Goal: Navigation & Orientation: Find specific page/section

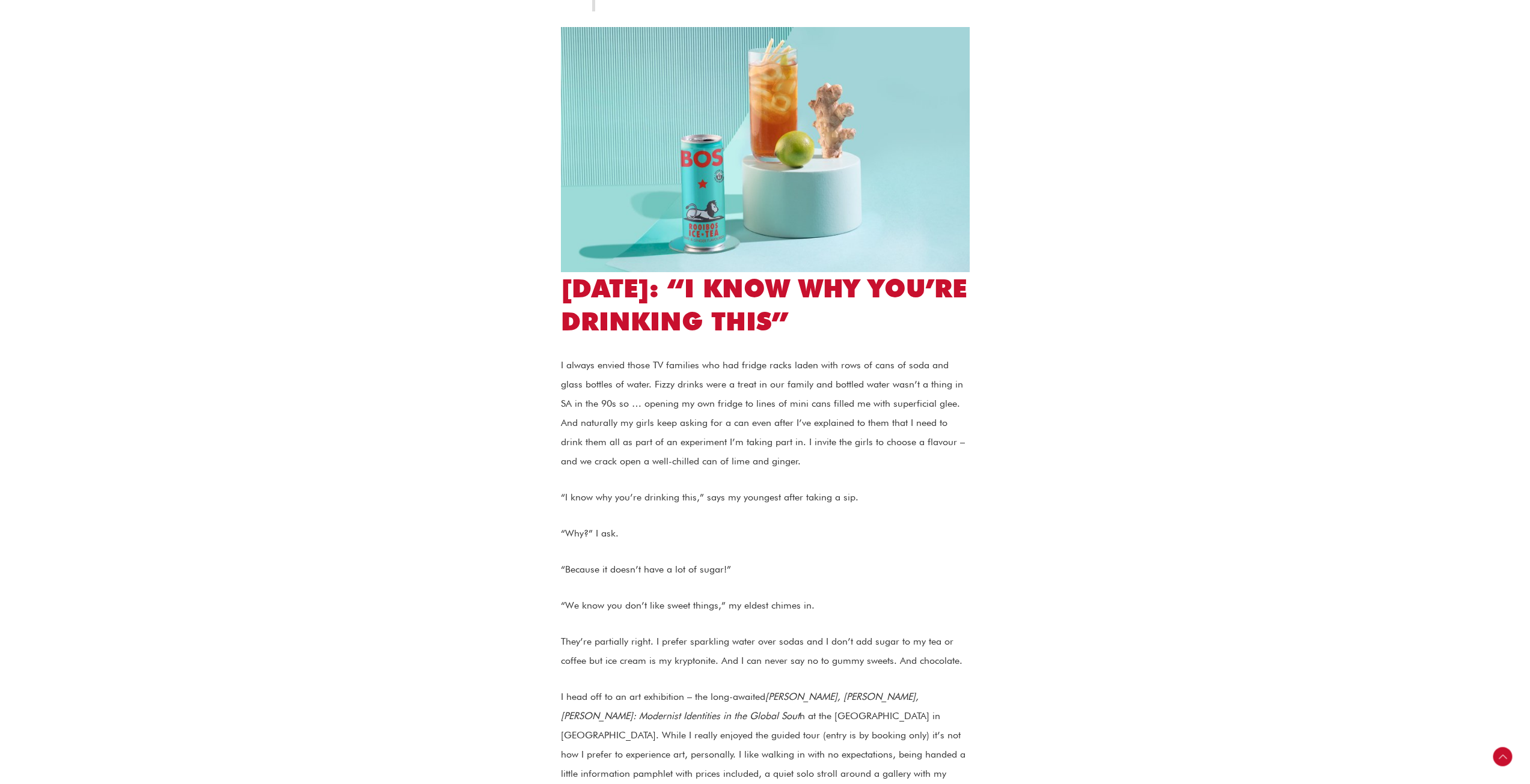
scroll to position [1202, 0]
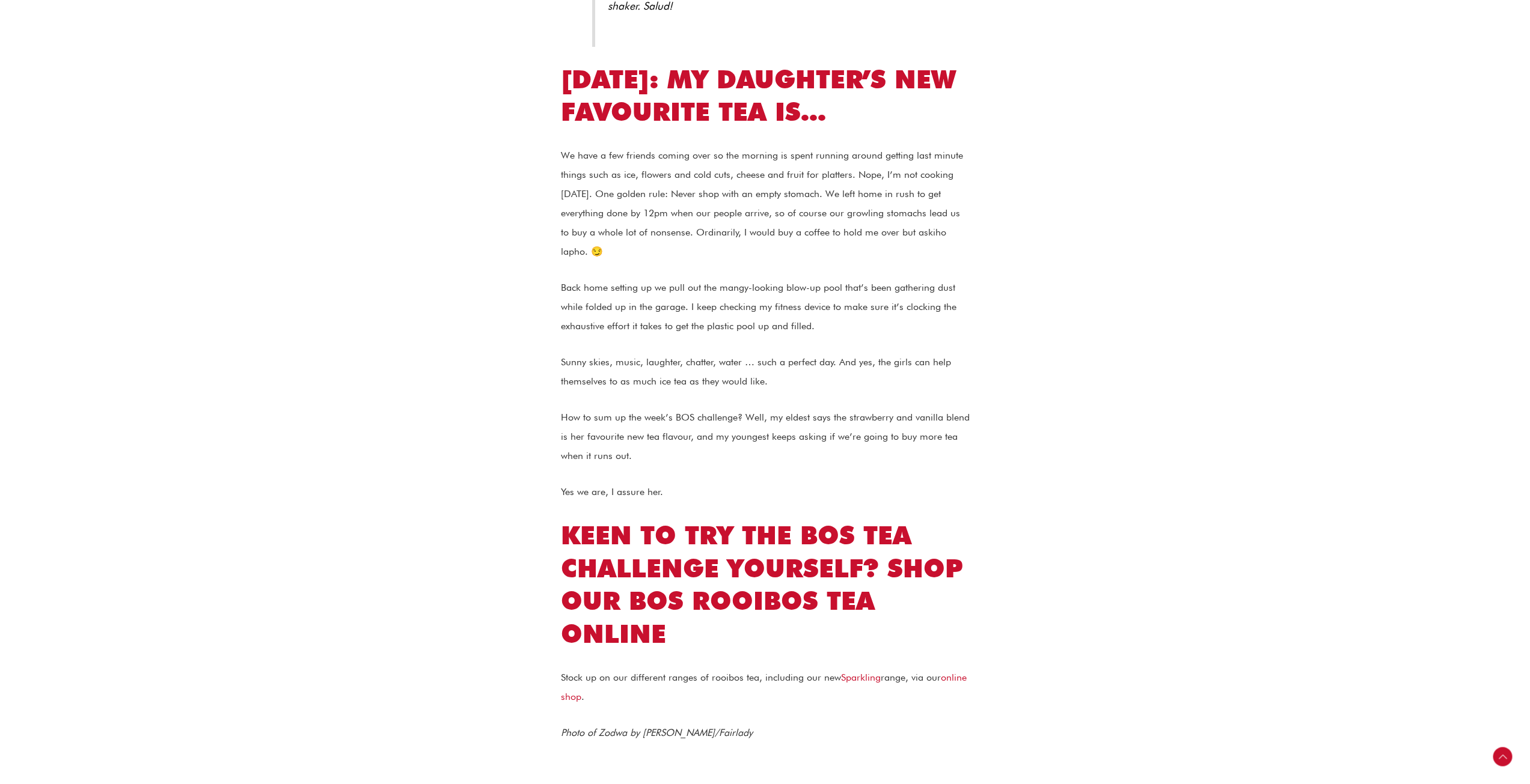
scroll to position [3205, 0]
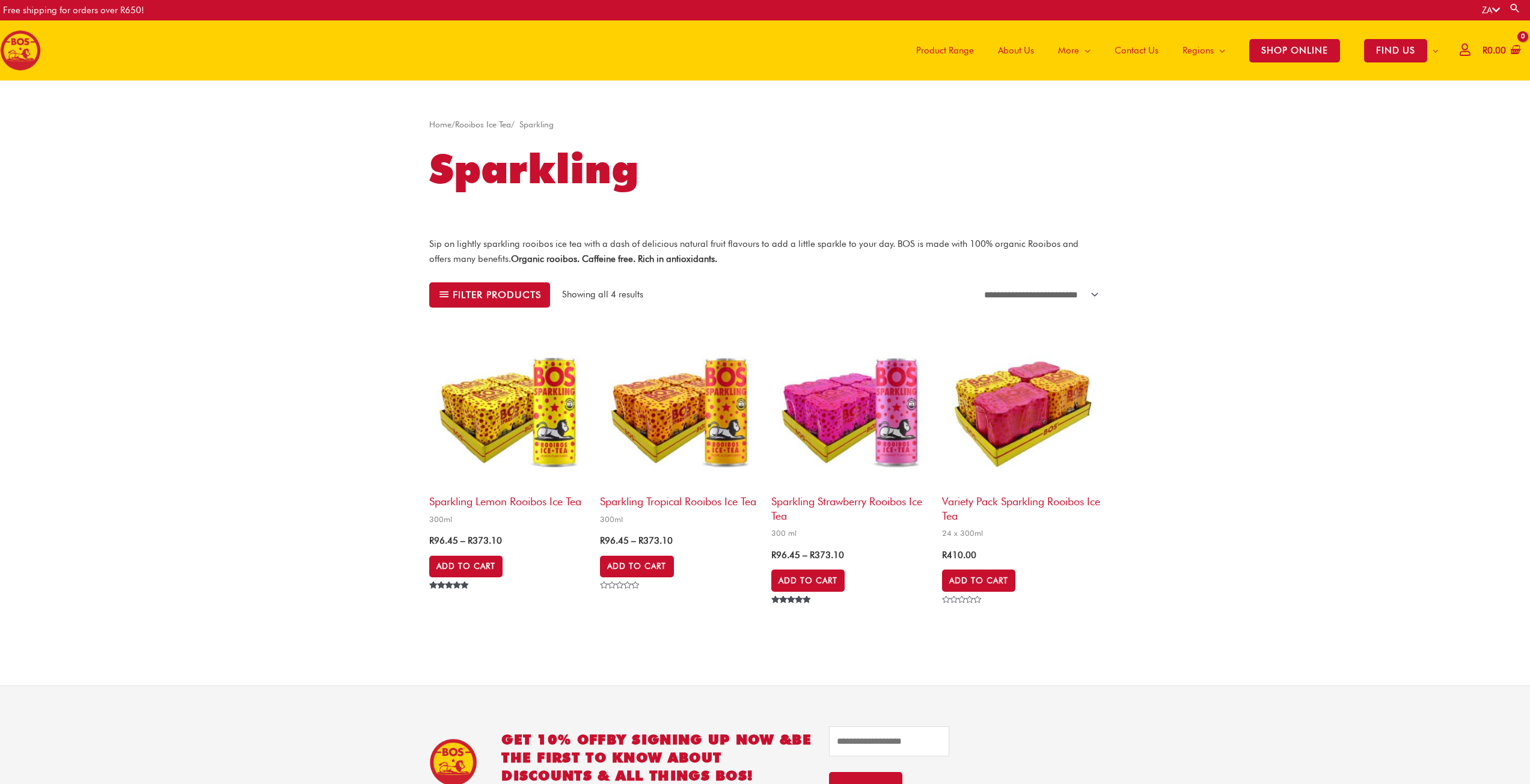
click at [492, 125] on link "Rooibos Ice Tea" at bounding box center [483, 124] width 56 height 10
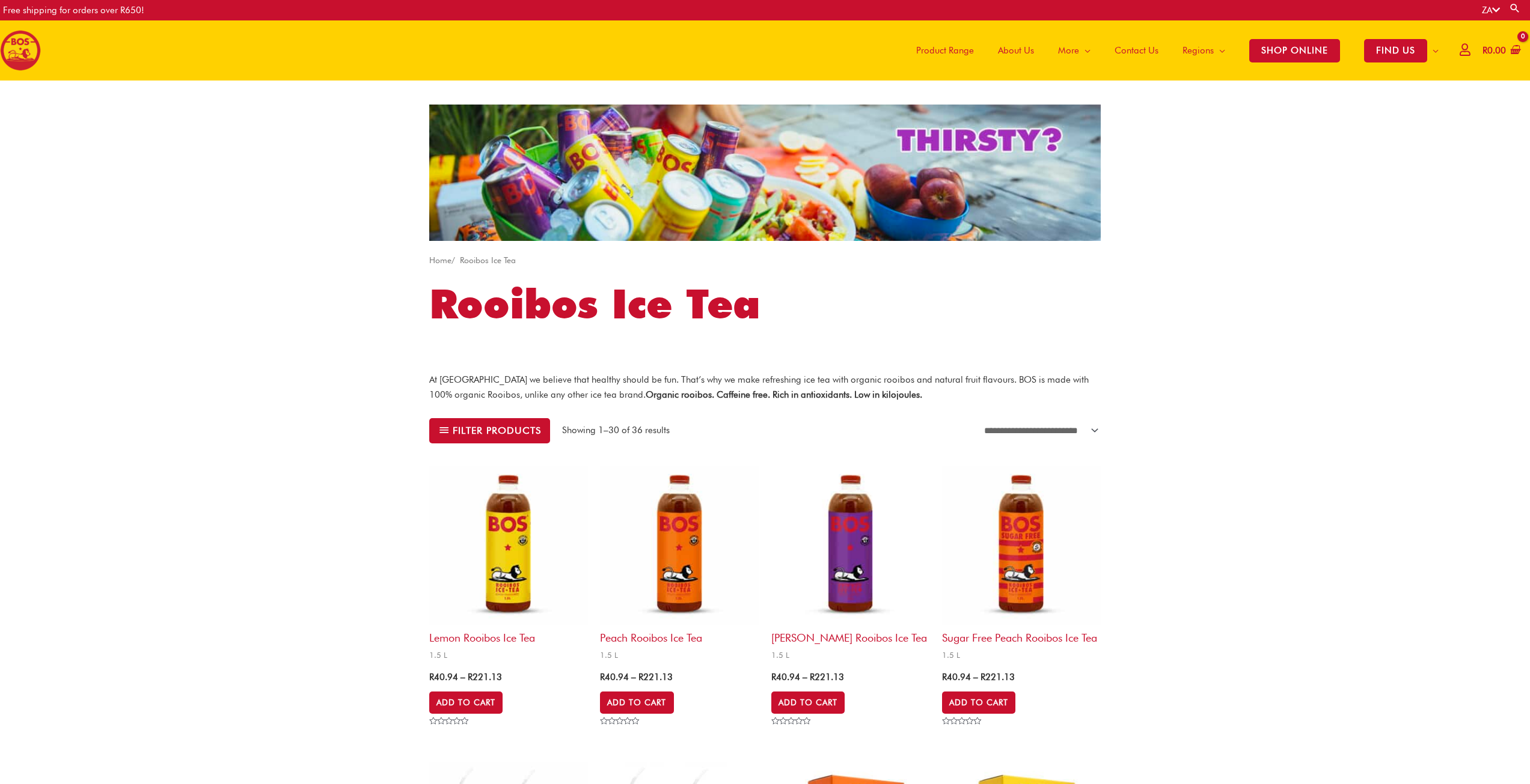
click at [935, 53] on span "Product Range" at bounding box center [945, 50] width 58 height 36
